Goal: Task Accomplishment & Management: Manage account settings

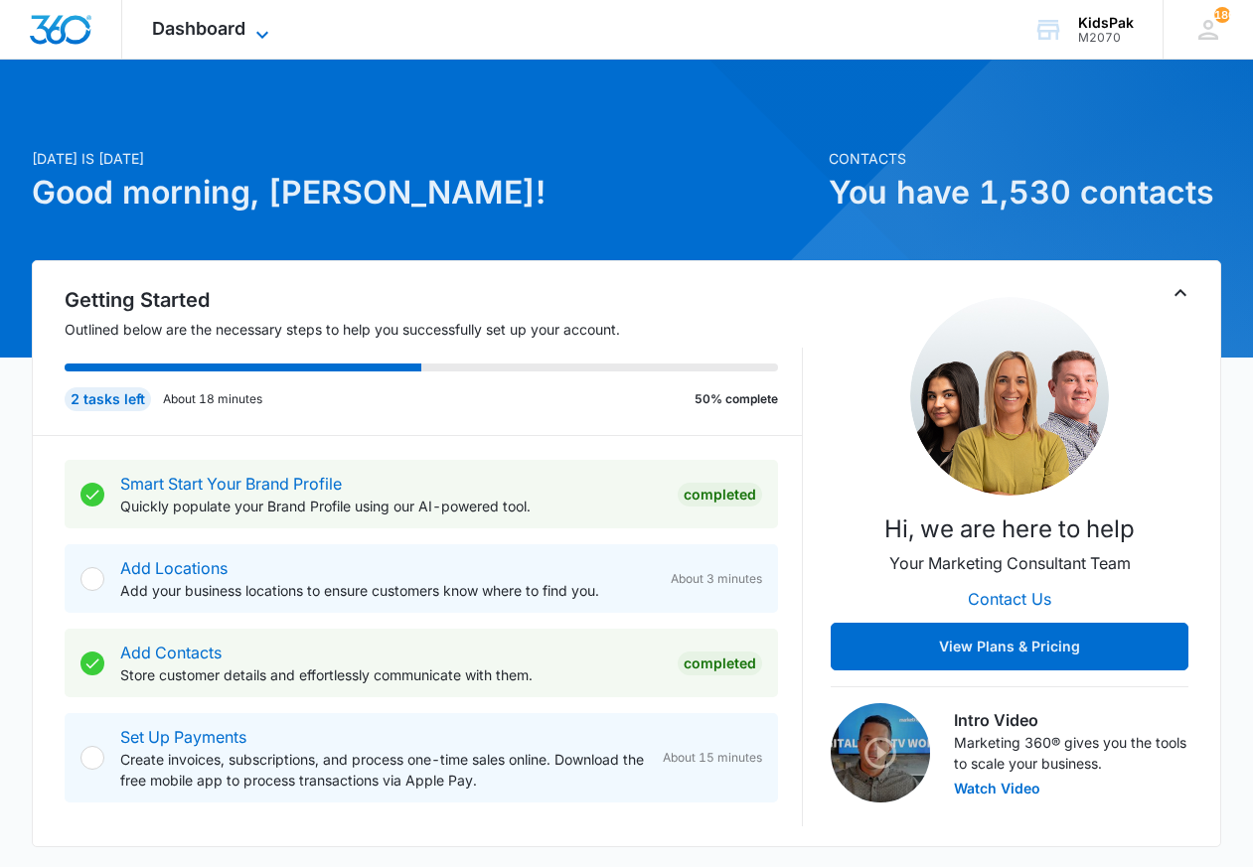
click at [205, 23] on span "Dashboard" at bounding box center [198, 28] width 93 height 21
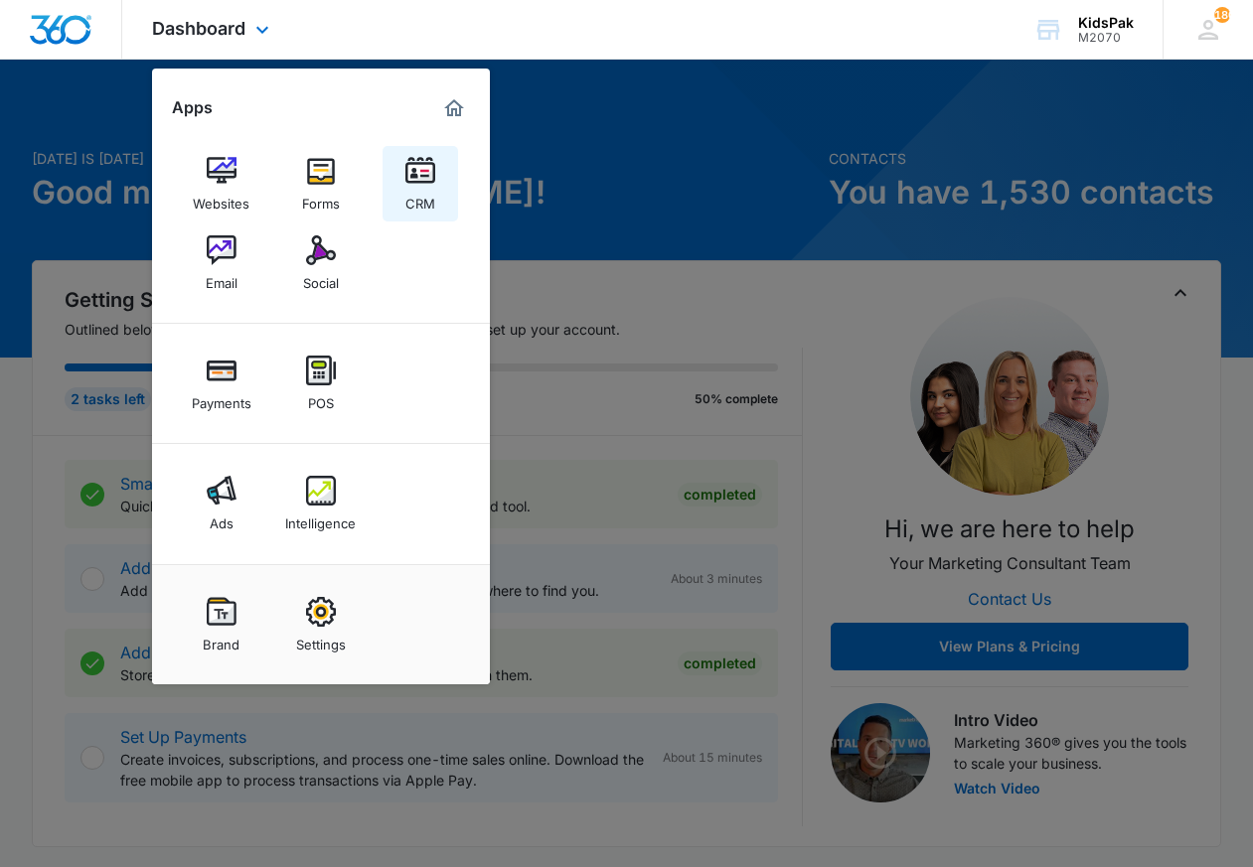
click at [423, 168] on img at bounding box center [420, 171] width 30 height 30
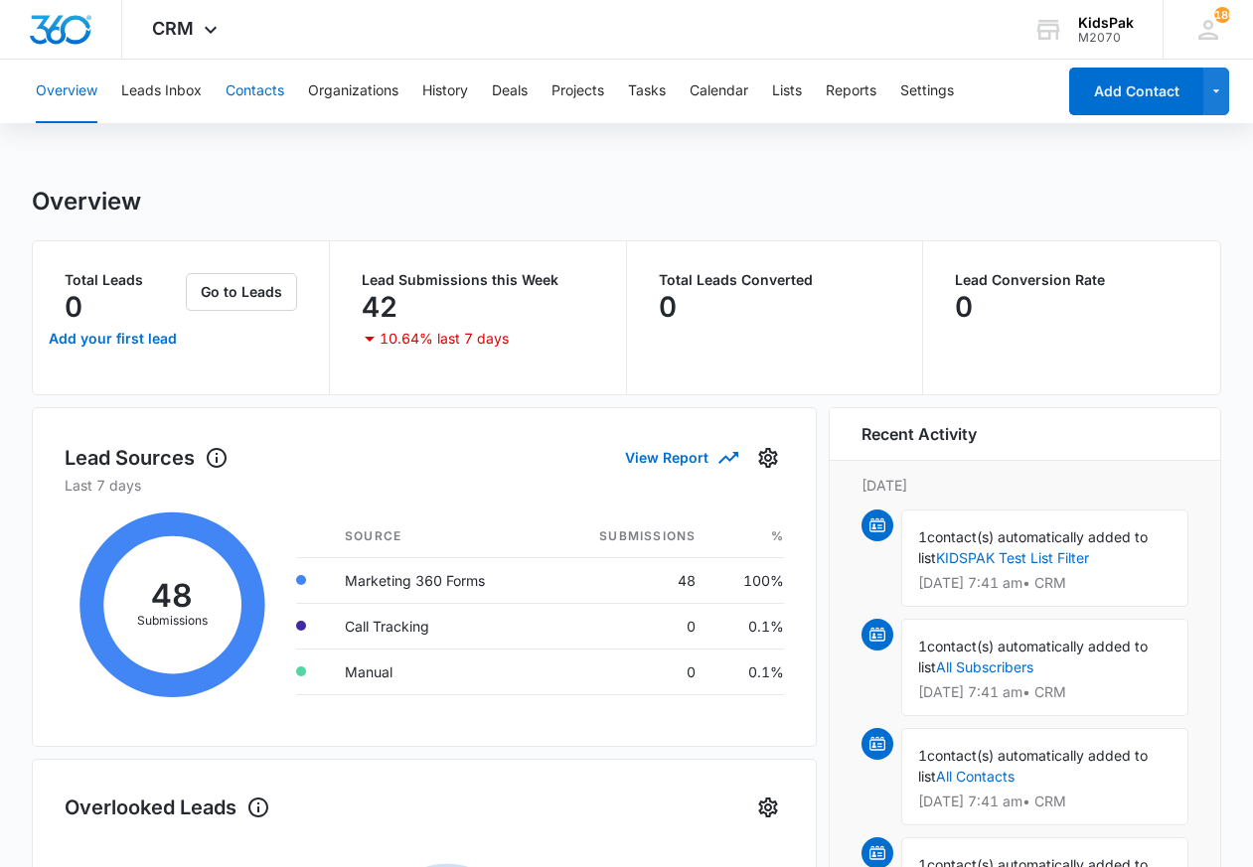
click at [261, 84] on button "Contacts" at bounding box center [255, 92] width 59 height 64
